Goal: Task Accomplishment & Management: Complete application form

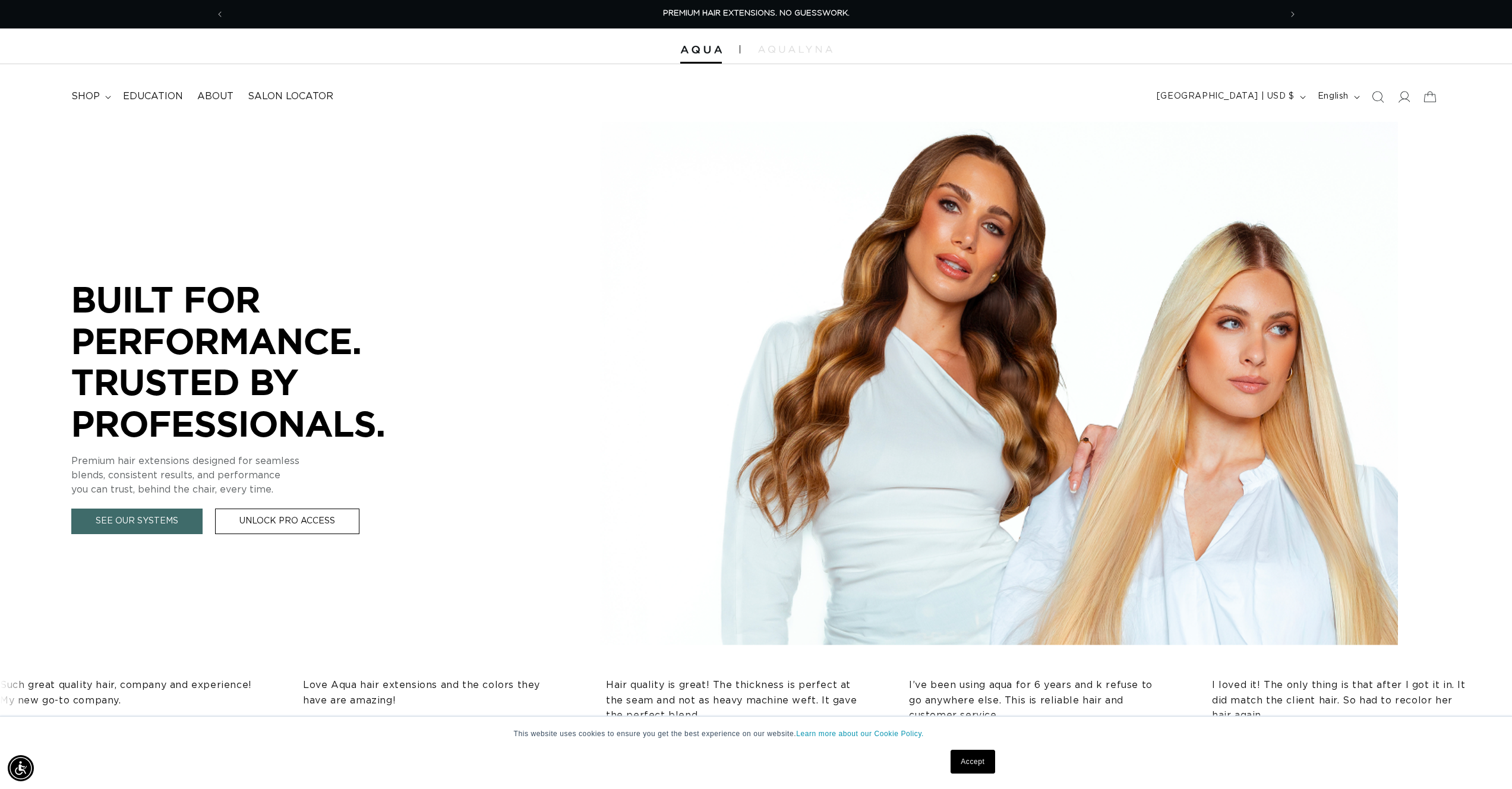
click at [526, 131] on div "BUILT FOR  PERFORMANCE. TRUSTED BY PROFESSIONALS. Premium hair extensions desig…" at bounding box center [756, 389] width 1512 height 535
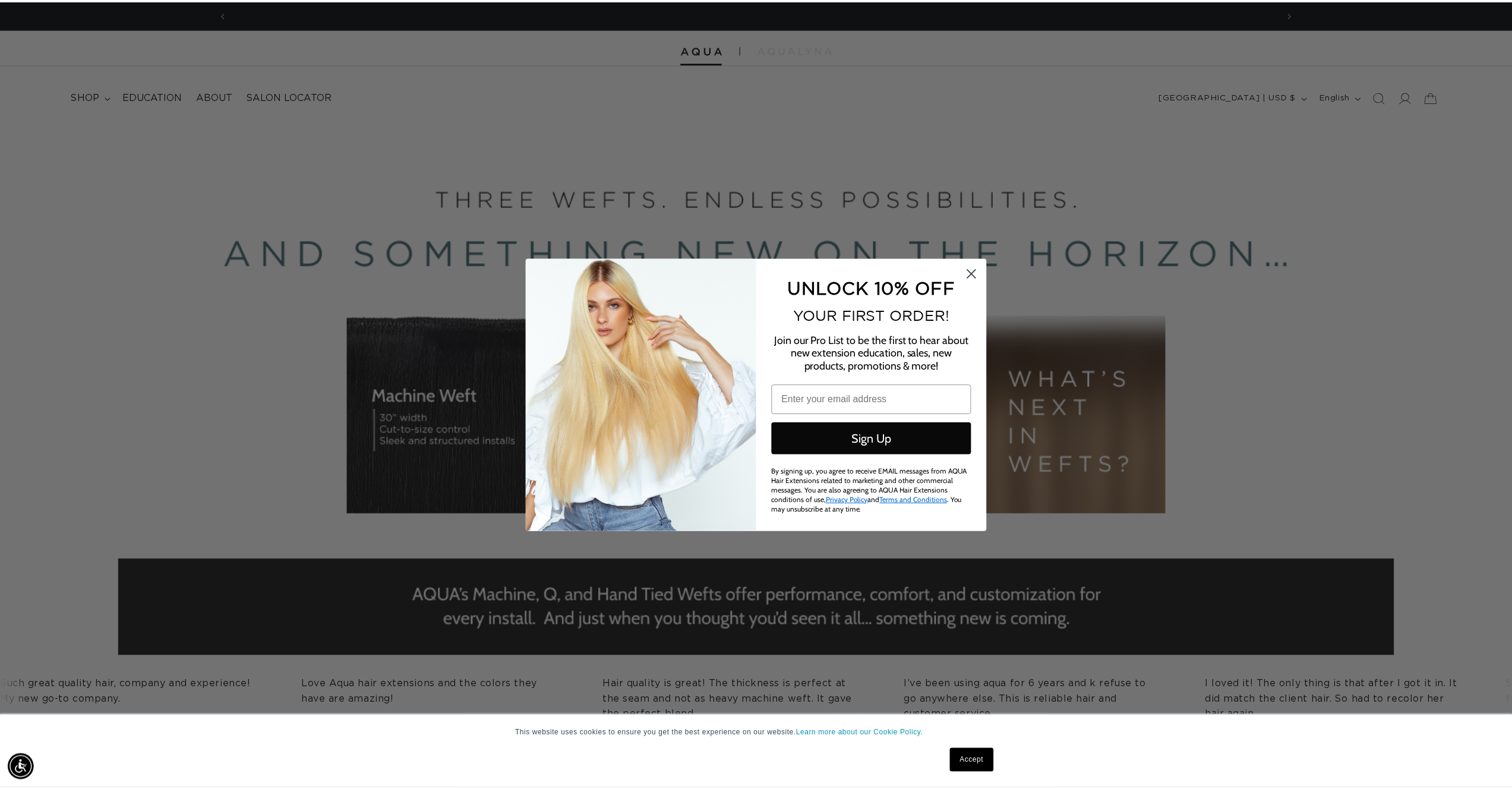
scroll to position [0, 2113]
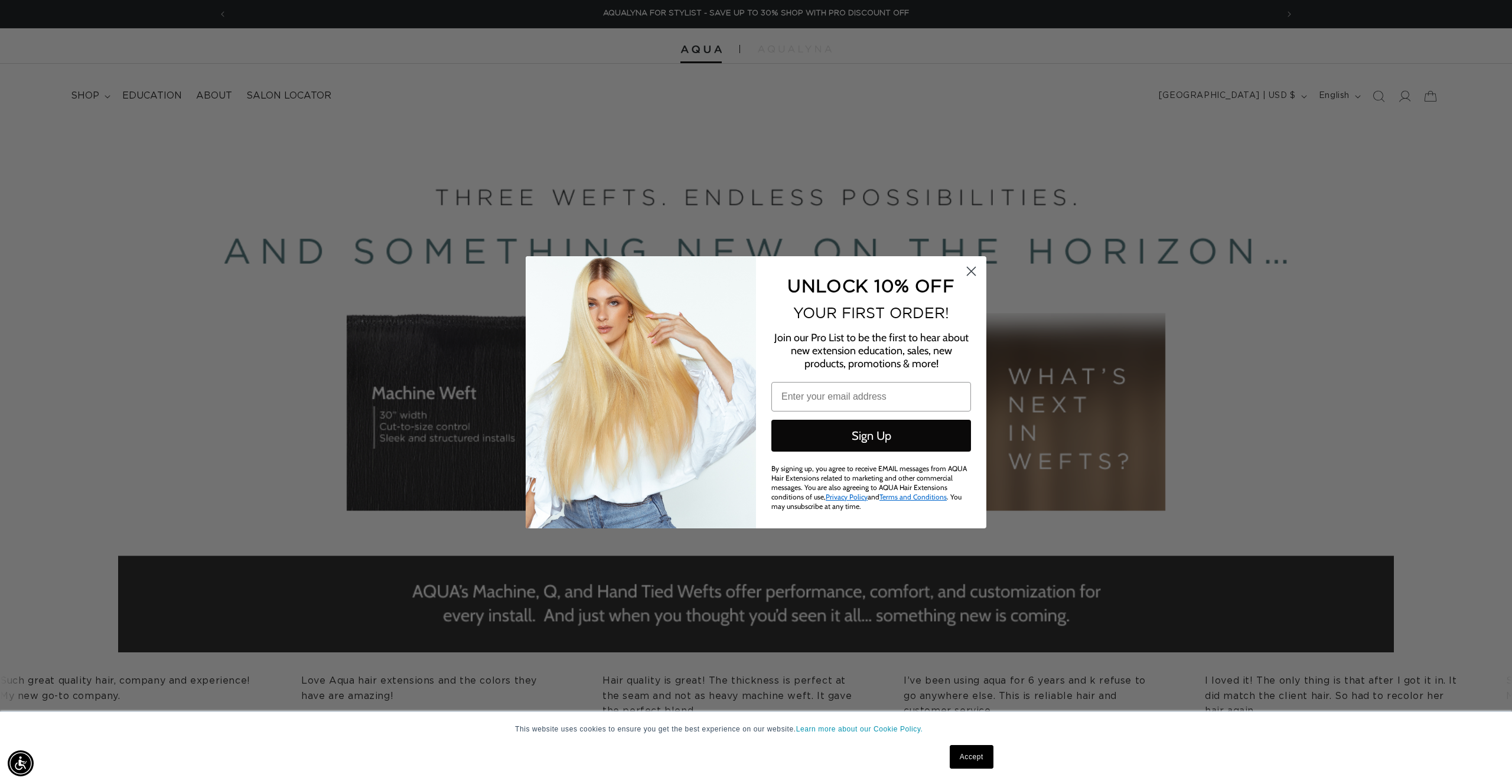
click at [966, 269] on circle "Close dialog" at bounding box center [971, 270] width 19 height 19
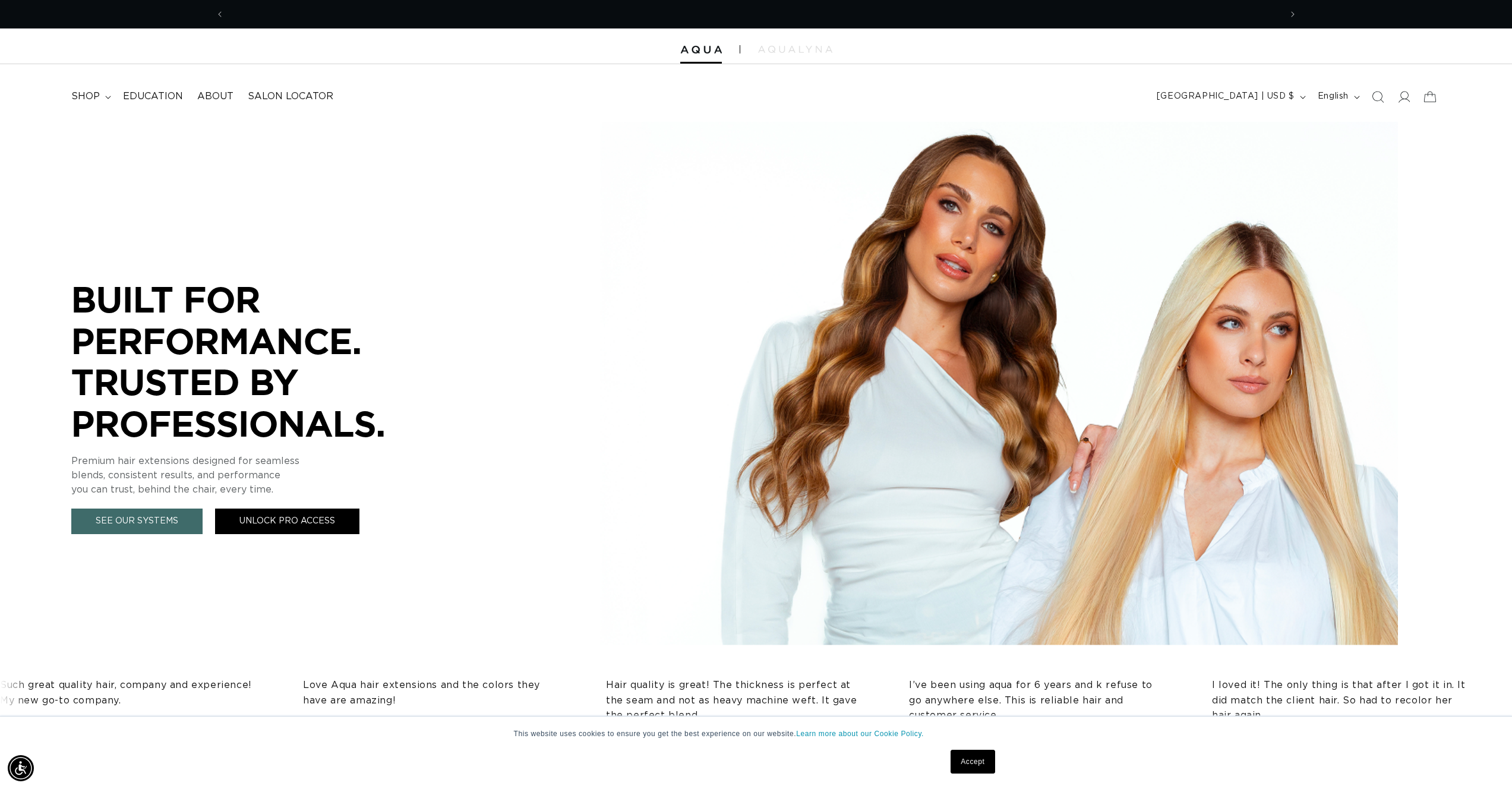
scroll to position [0, 1056]
click at [269, 531] on link "Unlock Pro Access" at bounding box center [287, 521] width 144 height 25
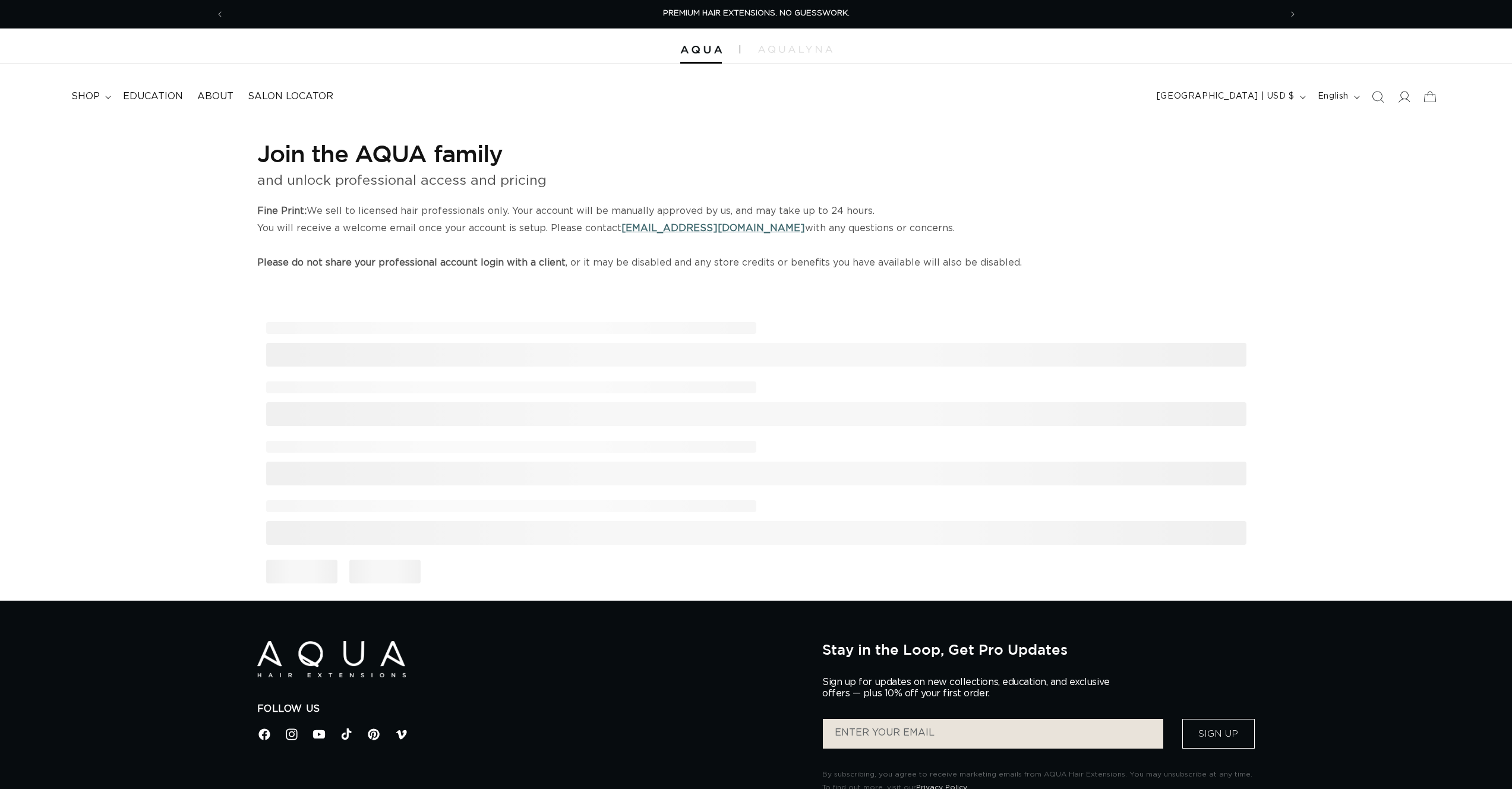
select select "US"
select select "[GEOGRAPHIC_DATA]"
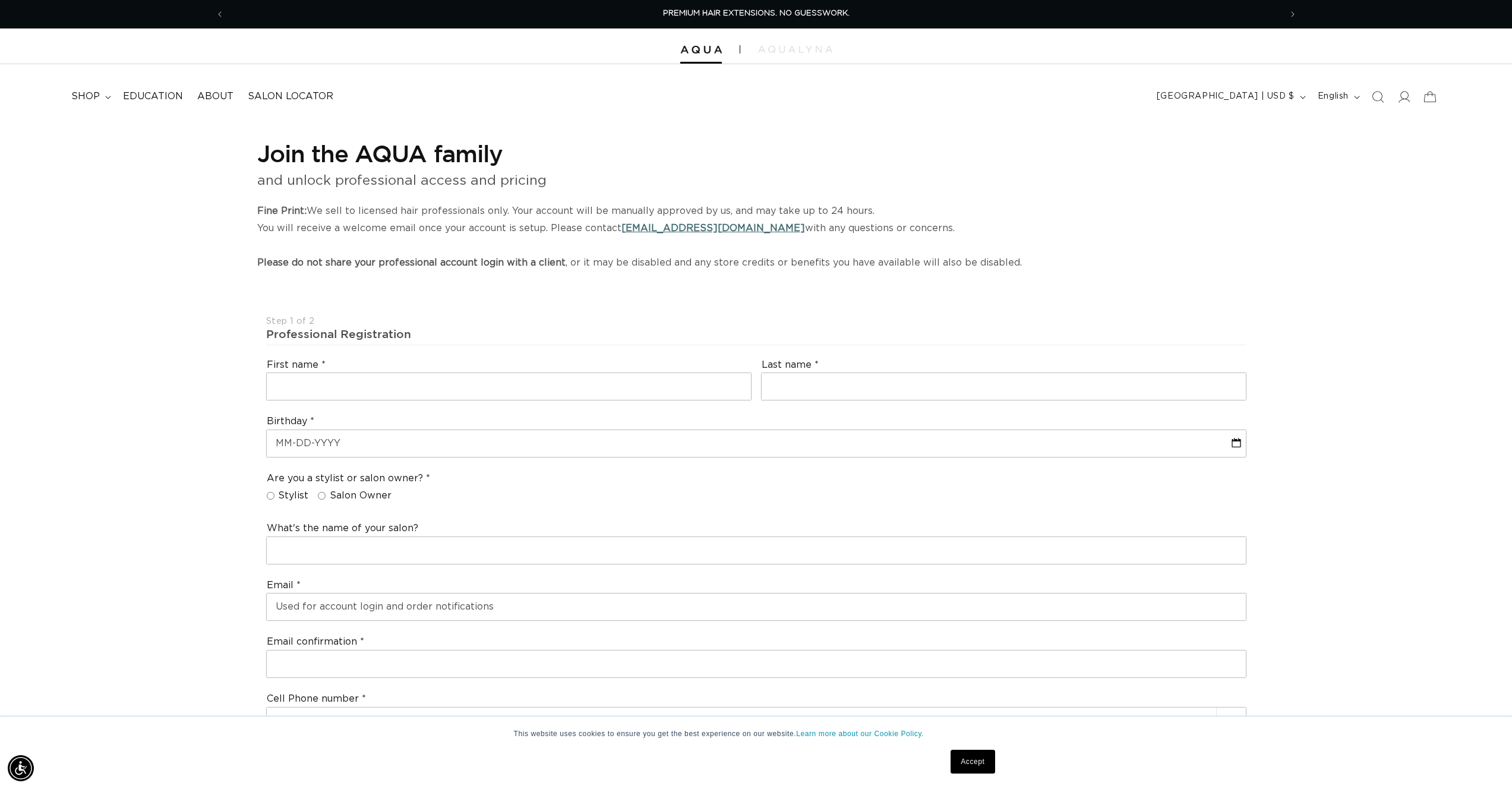
click at [117, 277] on div "Join the AQUA family and unlock professional access and pricing Fine Print: We …" at bounding box center [756, 793] width 1512 height 1344
click at [205, 282] on div "Join the AQUA family and unlock professional access and pricing Fine Print: We …" at bounding box center [756, 793] width 1141 height 1344
select select "US"
select select "[GEOGRAPHIC_DATA]"
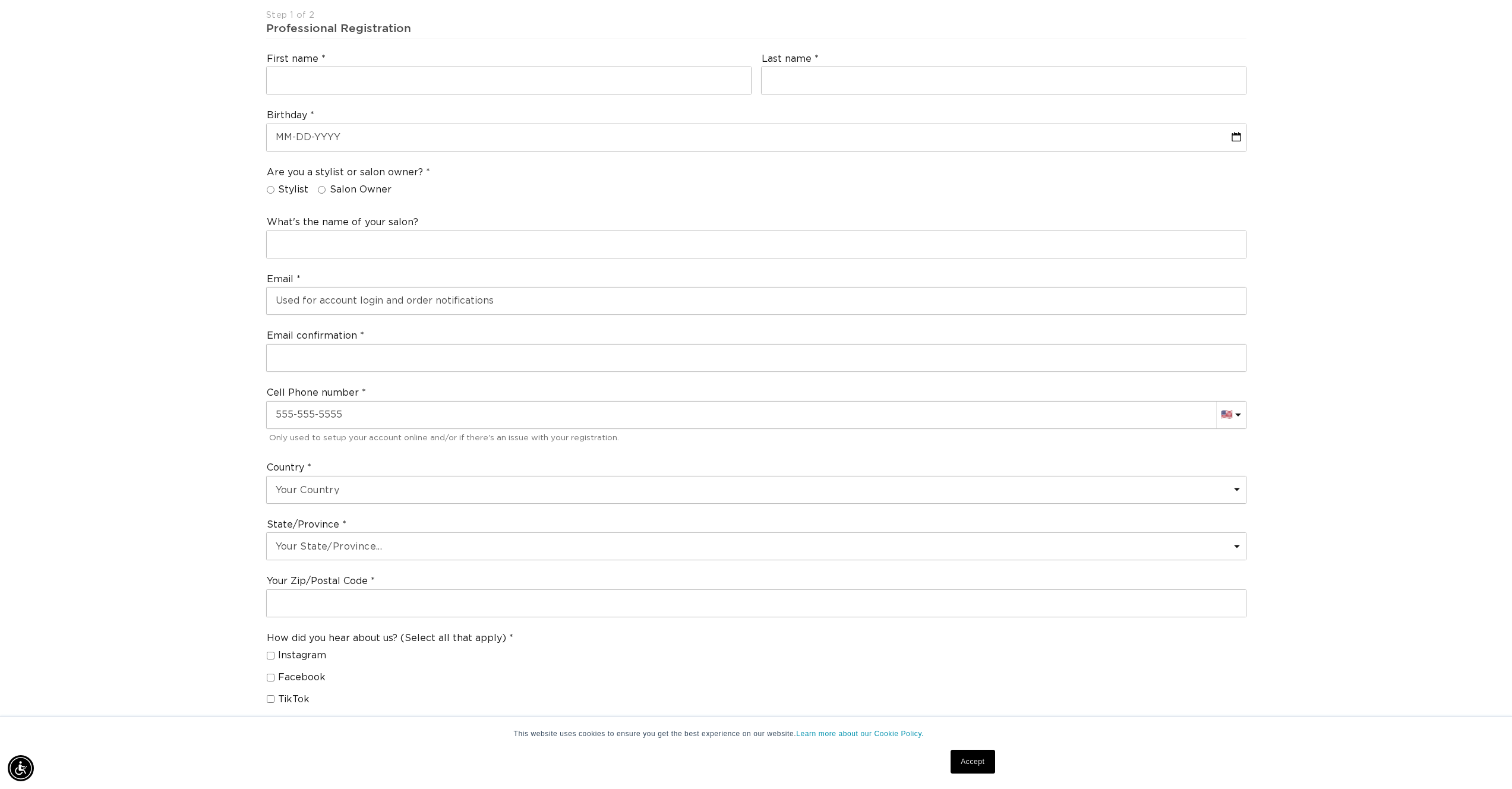
scroll to position [0, 1056]
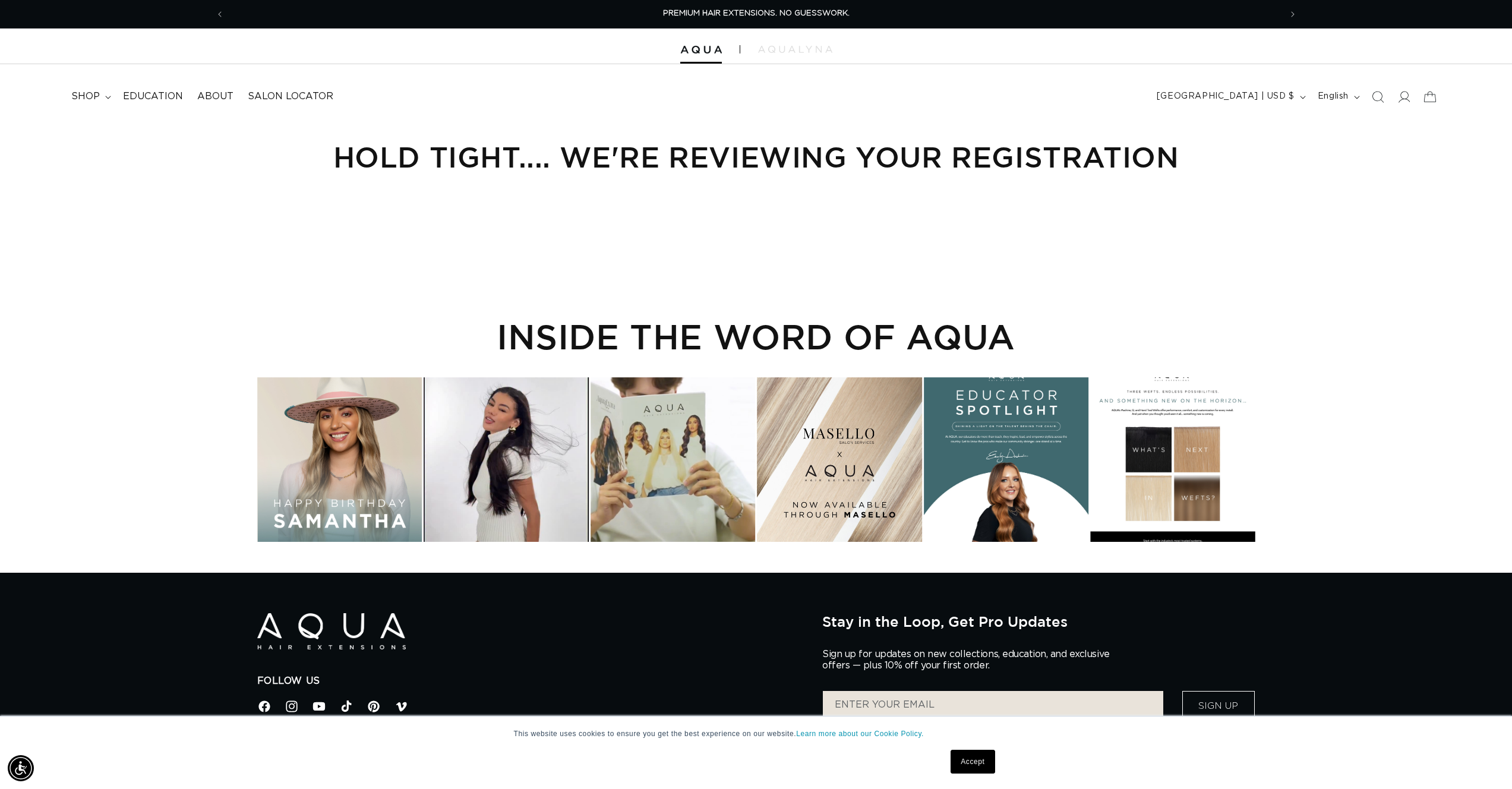
click at [248, 211] on div "Hold Tight.... we're reviewing your Registration" at bounding box center [756, 168] width 1141 height 94
drag, startPoint x: 870, startPoint y: 189, endPoint x: 835, endPoint y: 185, distance: 35.2
click at [870, 189] on div "Hold Tight.... we're reviewing your Registration" at bounding box center [756, 168] width 1141 height 94
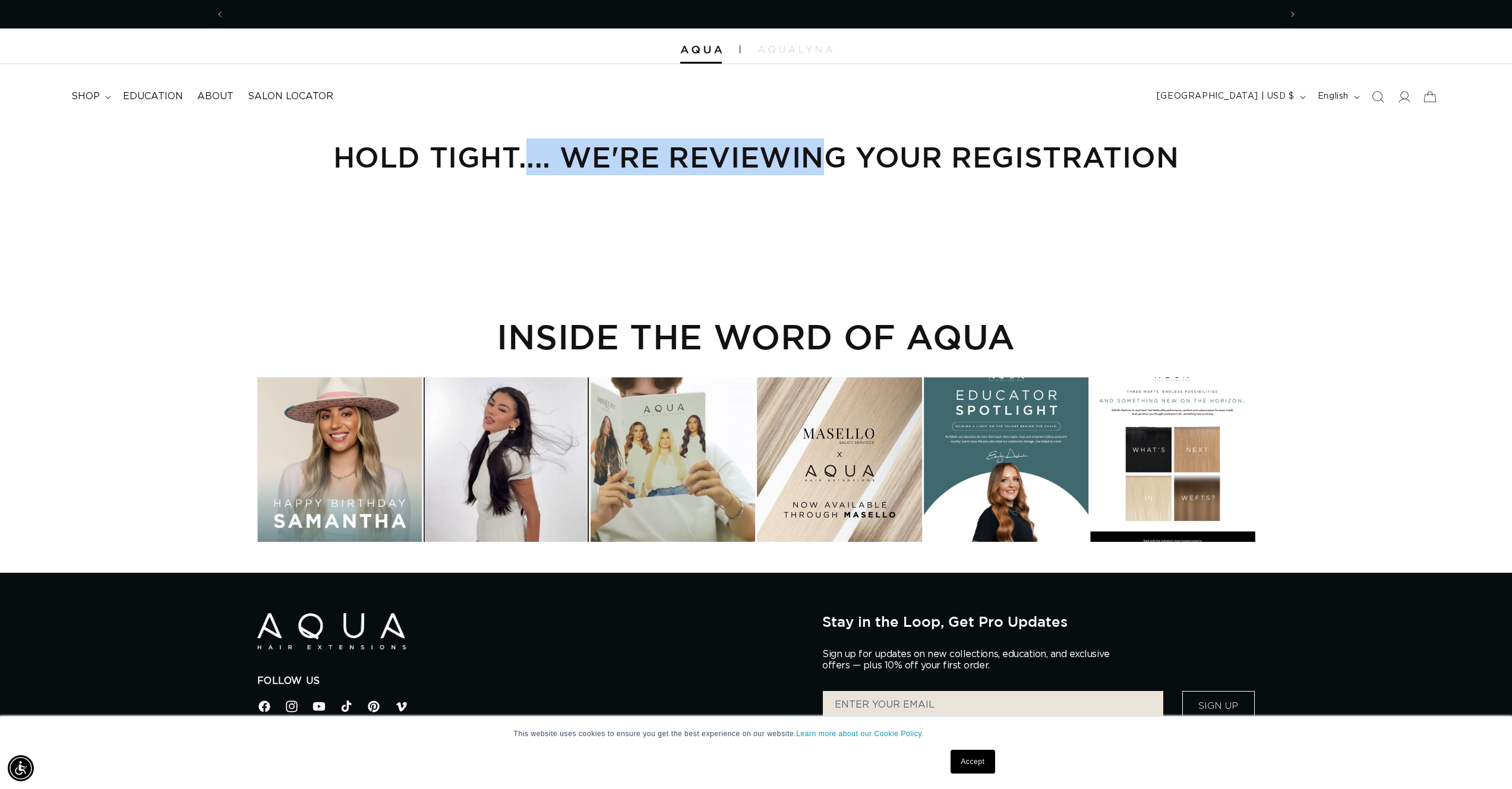
scroll to position [0, 2113]
drag, startPoint x: 442, startPoint y: 152, endPoint x: 1122, endPoint y: 152, distance: 680.0
click at [1124, 152] on h1 "Hold Tight.... we're reviewing your Registration" at bounding box center [756, 157] width 998 height 37
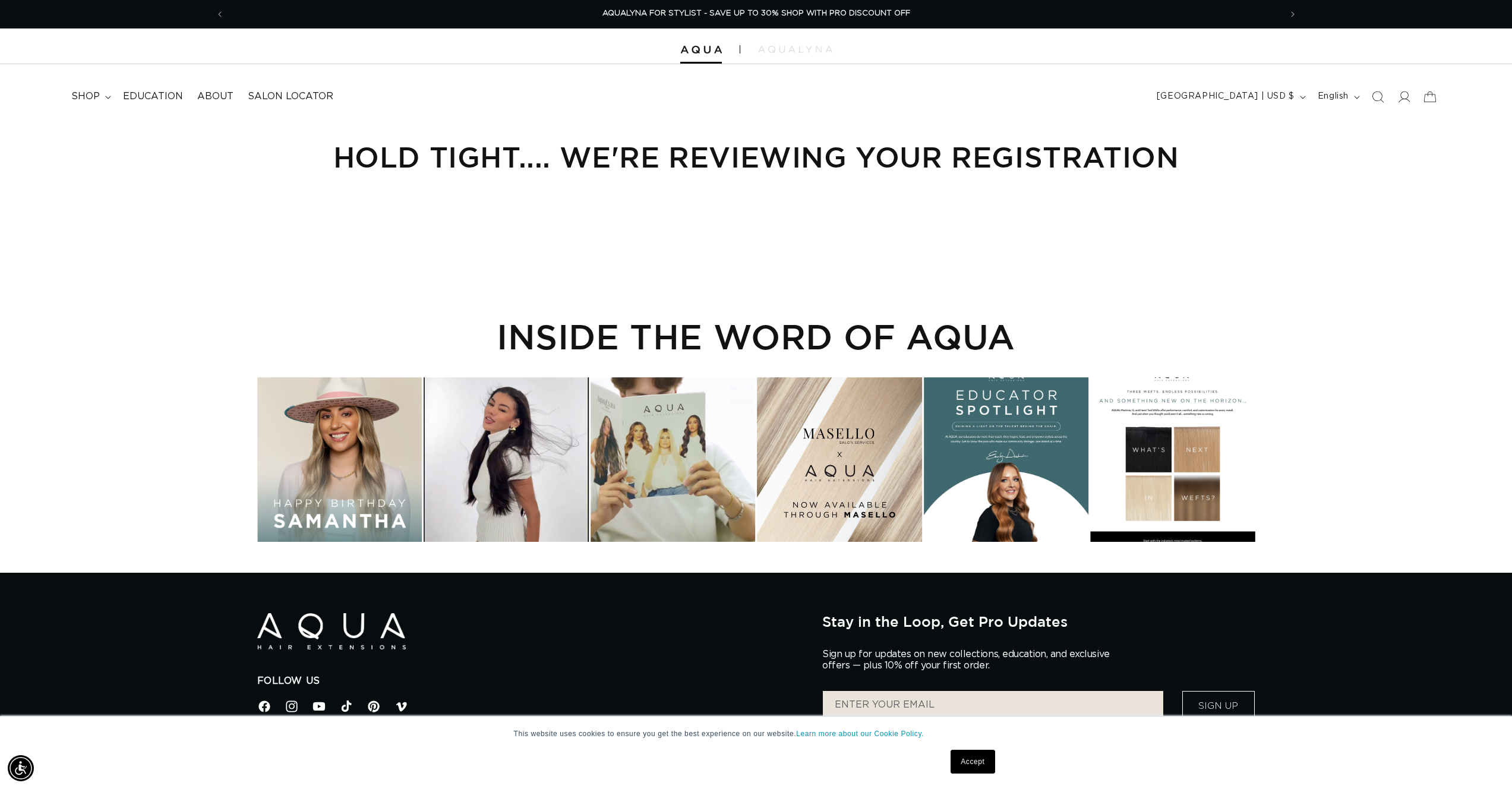
click at [948, 202] on div "Hold Tight.... we're reviewing your Registration" at bounding box center [756, 168] width 1141 height 94
